Goal: Task Accomplishment & Management: Use online tool/utility

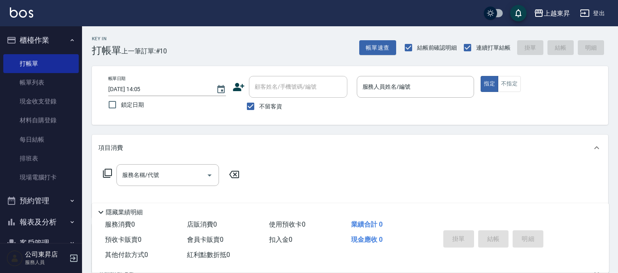
scroll to position [46, 0]
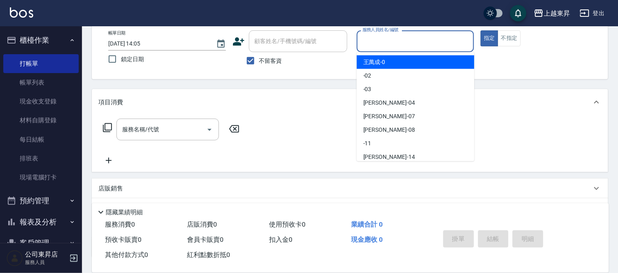
click at [393, 37] on input "服務人員姓名/編號" at bounding box center [416, 41] width 110 height 14
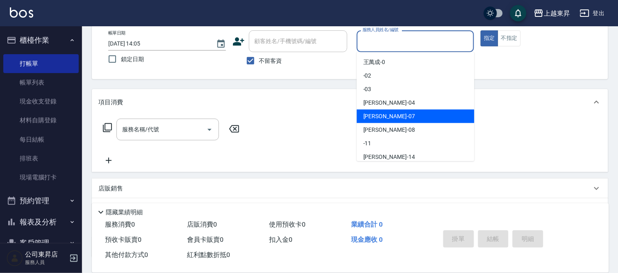
click at [384, 113] on div "榮松 -07" at bounding box center [416, 117] width 118 height 14
type input "[PERSON_NAME]-07"
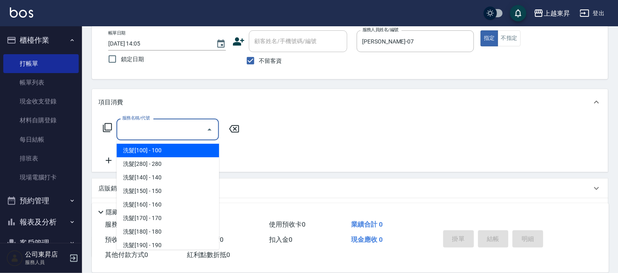
click at [156, 126] on input "服務名稱/代號" at bounding box center [161, 129] width 83 height 14
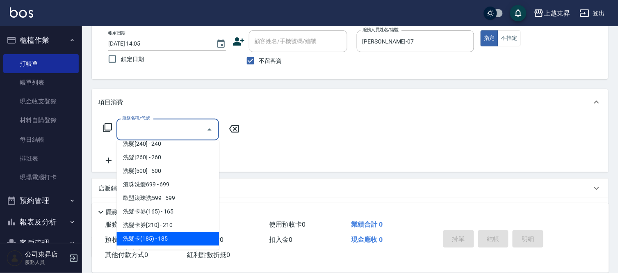
scroll to position [137, 0]
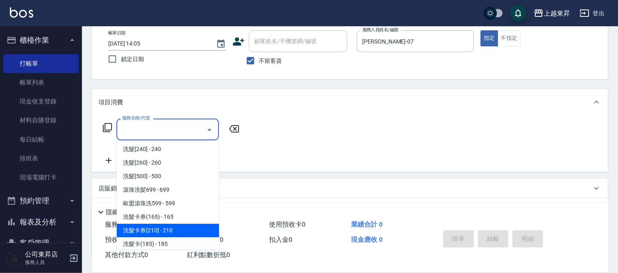
click at [180, 230] on span "洗髮卡券[210] - 210" at bounding box center [167, 231] width 103 height 14
type input "洗髮卡券[210](222)"
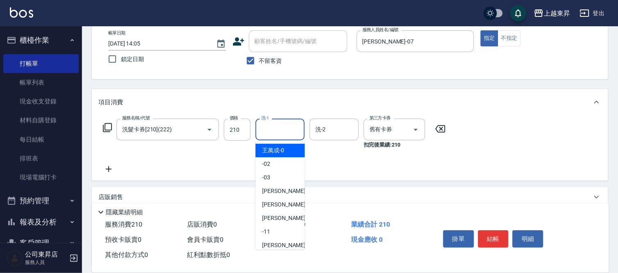
click at [272, 130] on input "洗-1" at bounding box center [280, 129] width 42 height 14
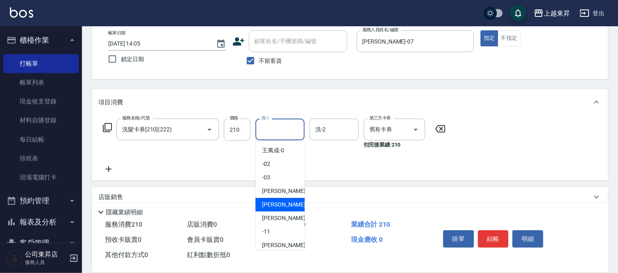
click at [272, 203] on span "榮松 -07" at bounding box center [288, 204] width 52 height 9
type input "[PERSON_NAME]-07"
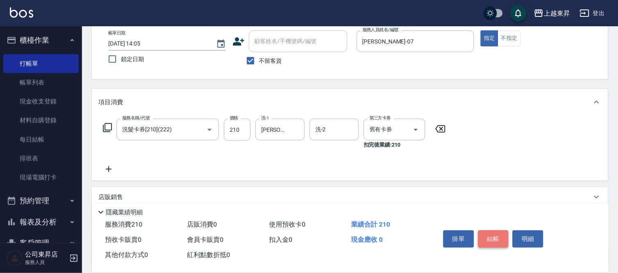
click at [501, 235] on button "結帳" at bounding box center [493, 238] width 31 height 17
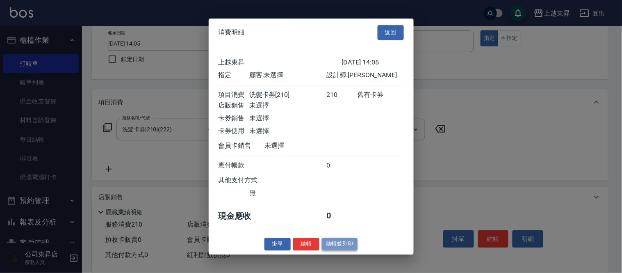
click at [340, 247] on button "結帳並列印" at bounding box center [340, 244] width 36 height 13
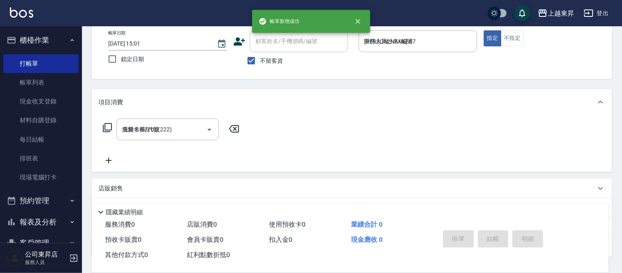
type input "[DATE] 15:01"
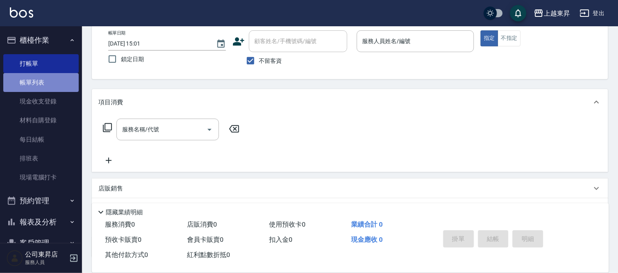
click at [67, 78] on link "帳單列表" at bounding box center [40, 82] width 75 height 19
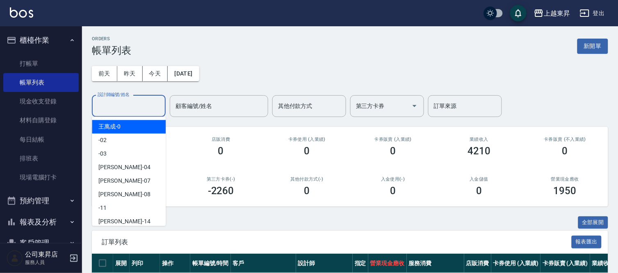
click at [111, 103] on input "設計師編號/姓名" at bounding box center [129, 106] width 66 height 14
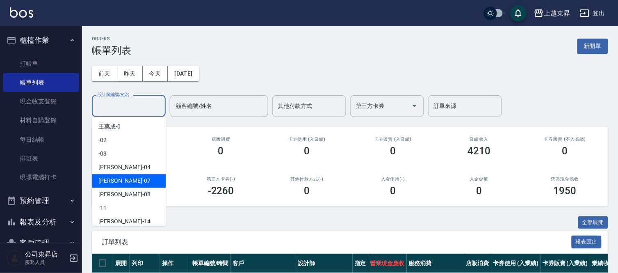
click at [116, 181] on span "榮松 -07" at bounding box center [124, 180] width 52 height 9
type input "[PERSON_NAME]-07"
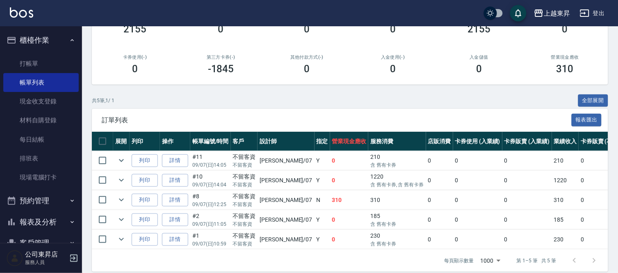
scroll to position [137, 0]
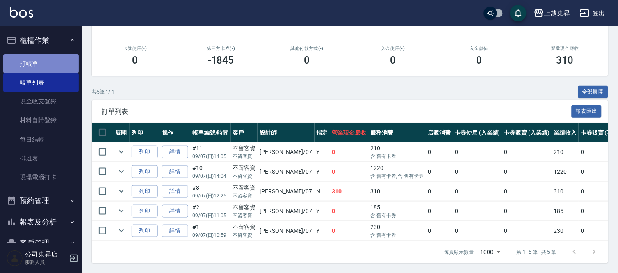
click at [59, 62] on link "打帳單" at bounding box center [40, 63] width 75 height 19
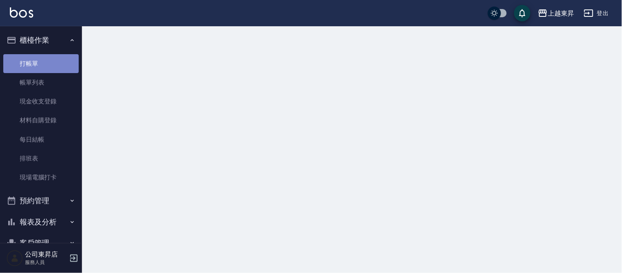
click at [59, 62] on link "打帳單" at bounding box center [40, 63] width 75 height 19
click at [57, 62] on link "打帳單" at bounding box center [40, 63] width 75 height 19
